Goal: Transaction & Acquisition: Purchase product/service

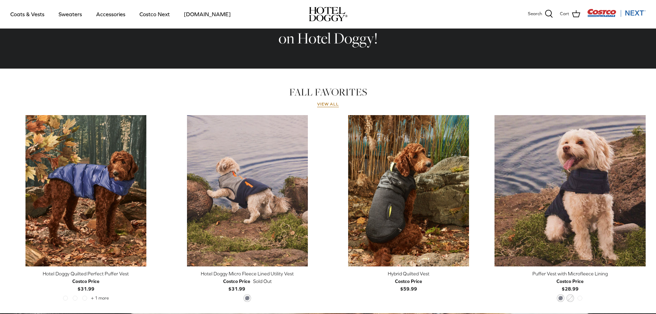
scroll to position [263, 0]
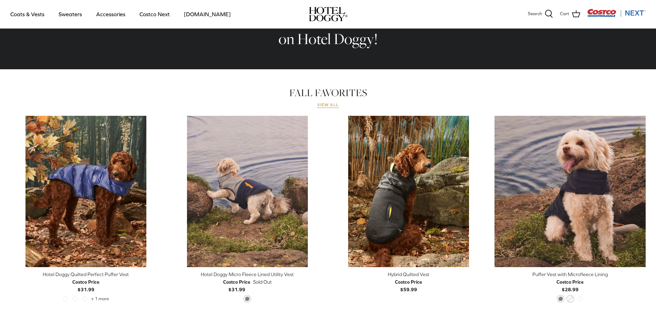
click at [332, 106] on link "View all" at bounding box center [328, 105] width 22 height 6
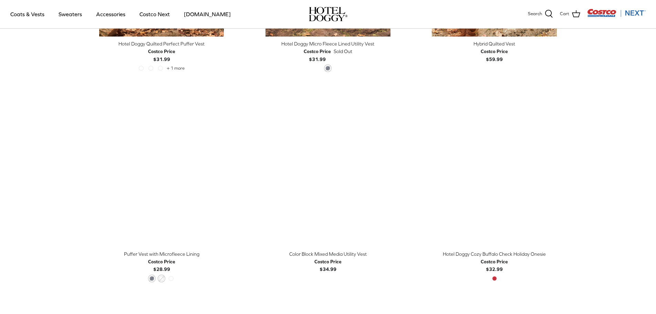
scroll to position [379, 0]
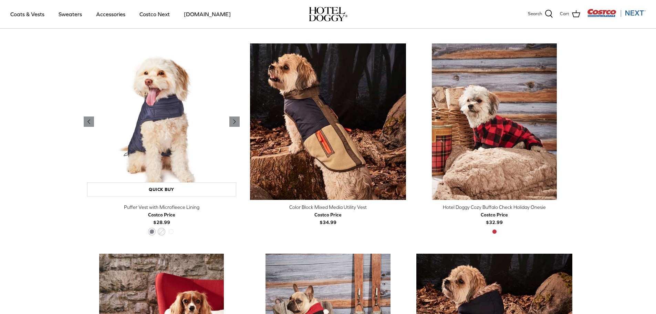
click at [164, 85] on img "Puffer Vest with Microfleece Lining" at bounding box center [162, 121] width 156 height 156
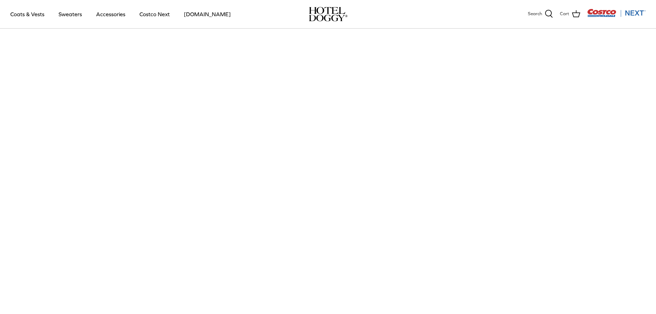
scroll to position [447, 0]
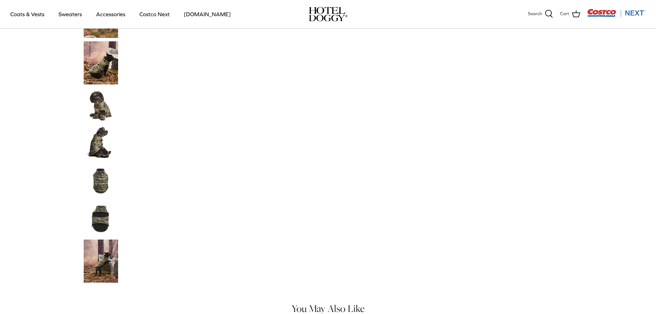
click at [101, 113] on img "Thumbnail Link" at bounding box center [101, 105] width 34 height 34
click at [103, 102] on img "Thumbnail Link" at bounding box center [101, 105] width 34 height 34
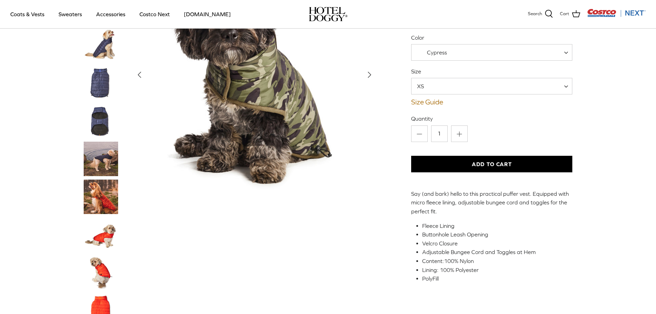
scroll to position [0, 0]
